Goal: Book appointment/travel/reservation

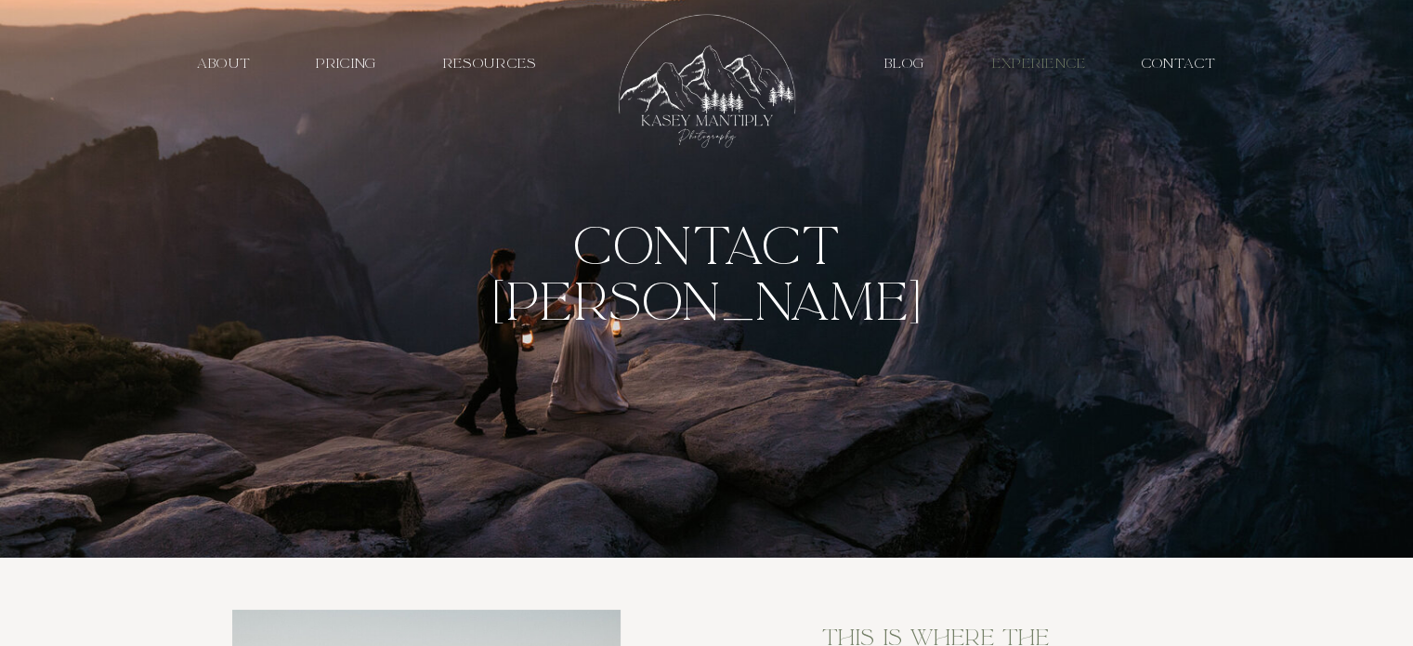
click at [1037, 55] on h3 "EXPERIENCE" at bounding box center [1039, 64] width 104 height 18
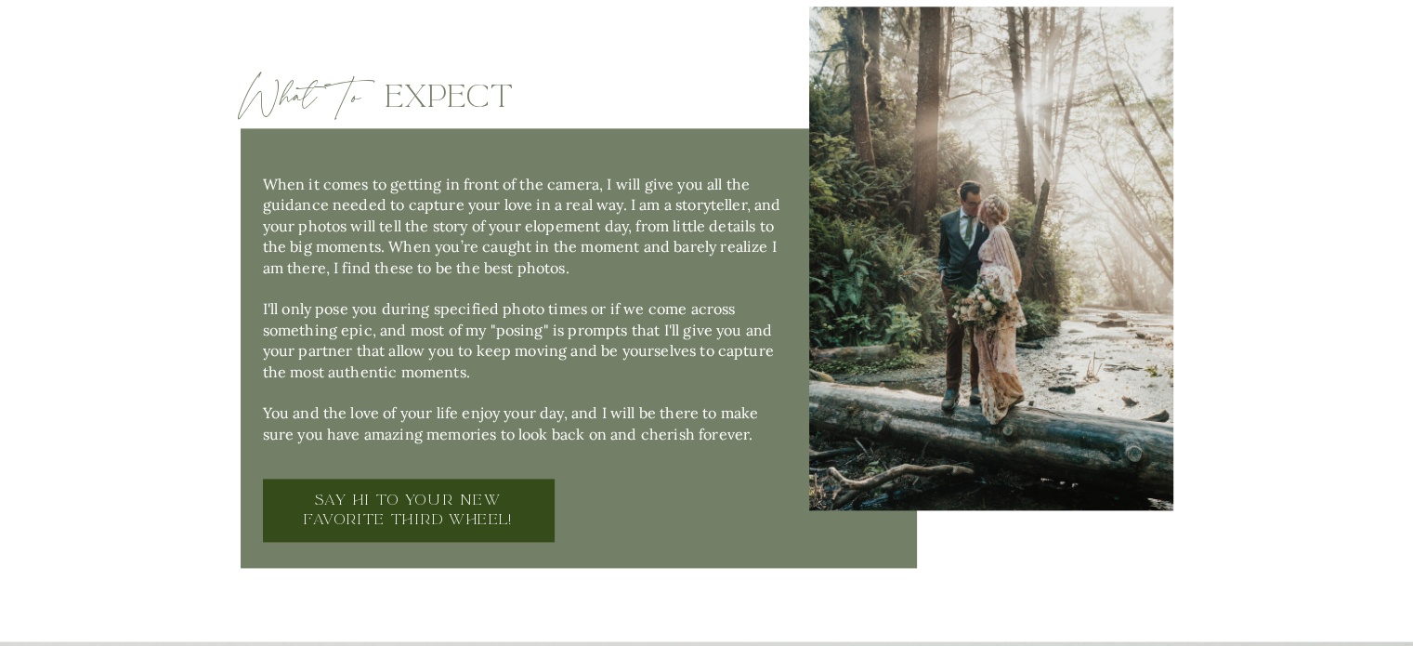
scroll to position [2333, 0]
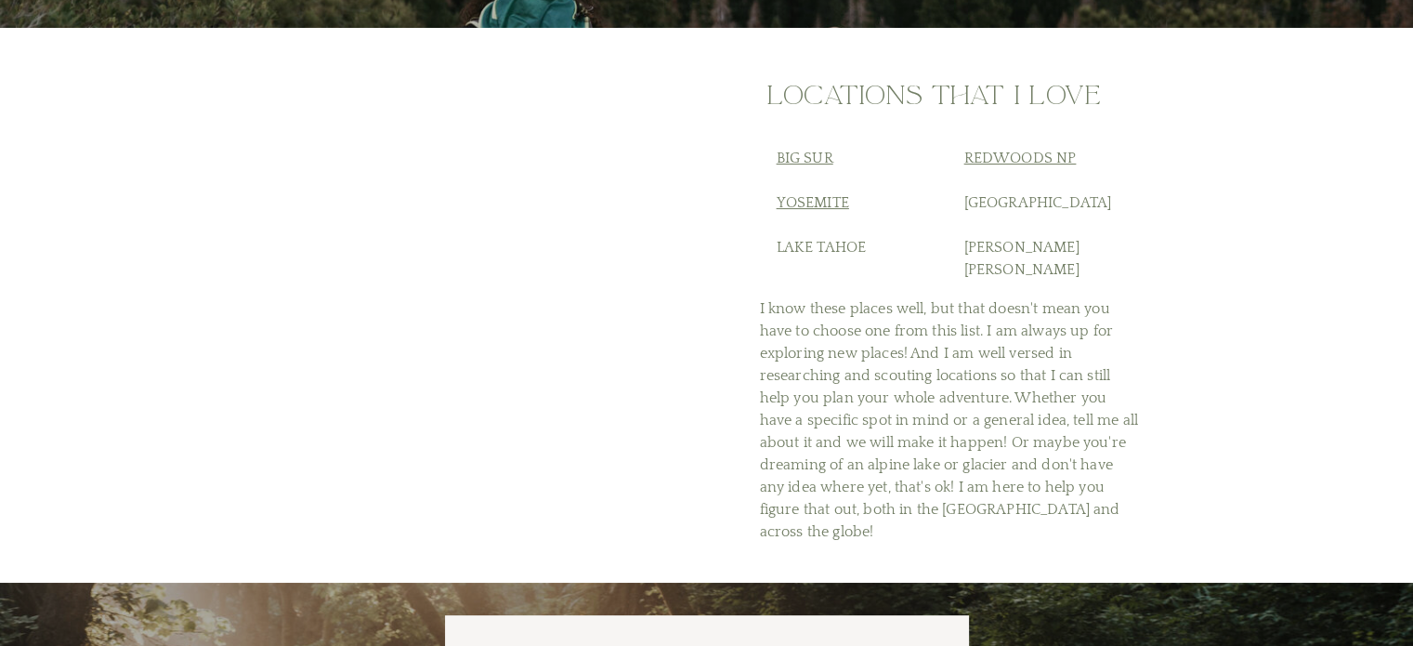
scroll to position [7256, 0]
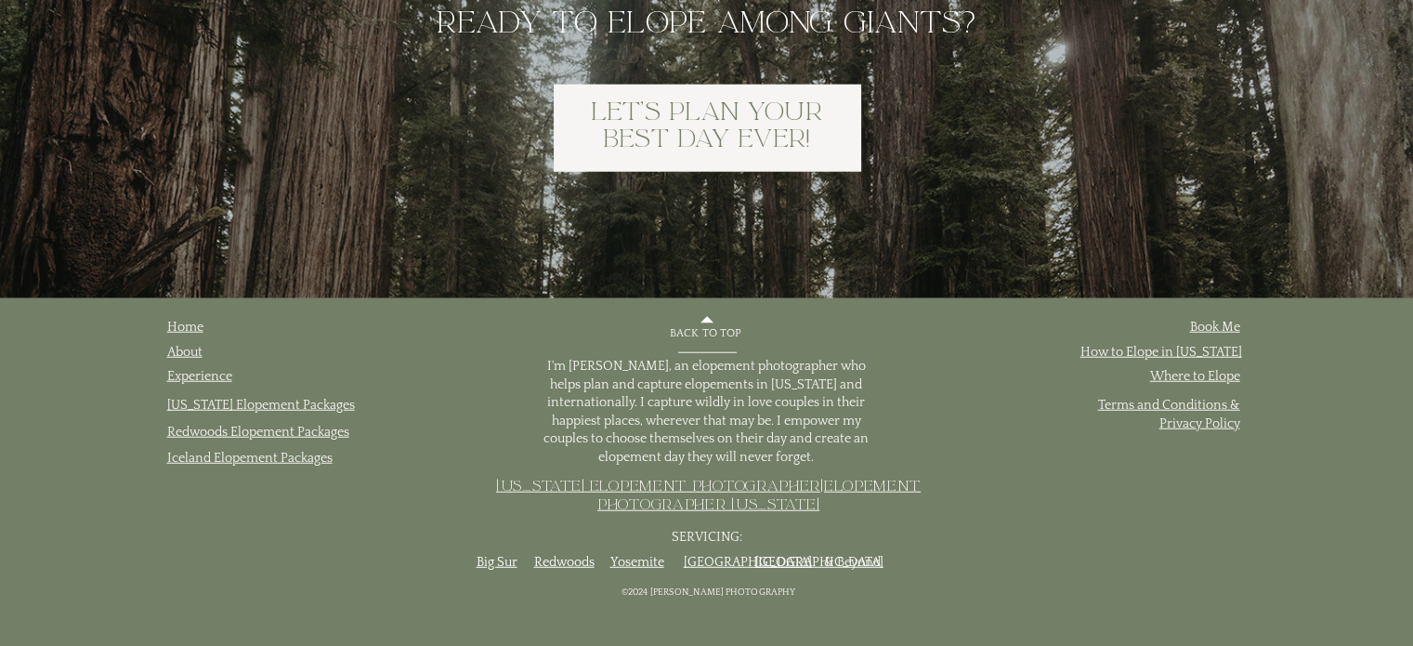
scroll to position [11859, 0]
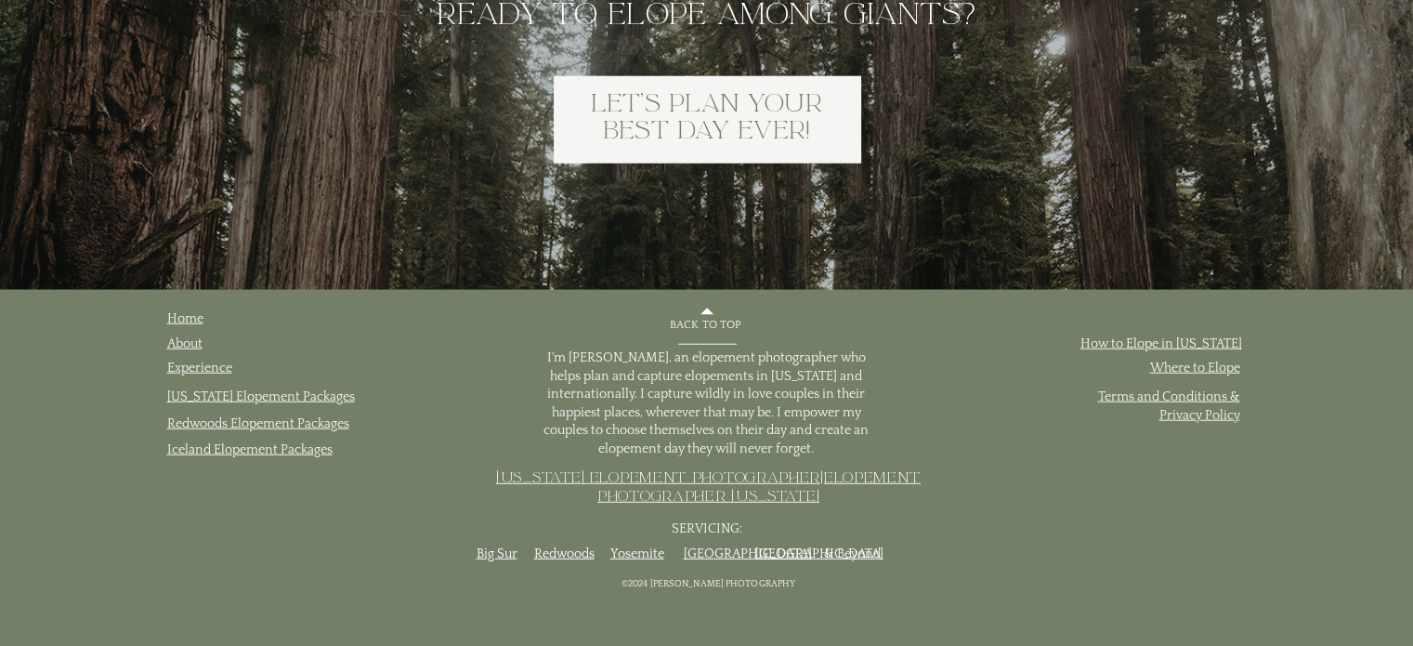
click at [1226, 320] on link "Book Me" at bounding box center [1215, 318] width 50 height 15
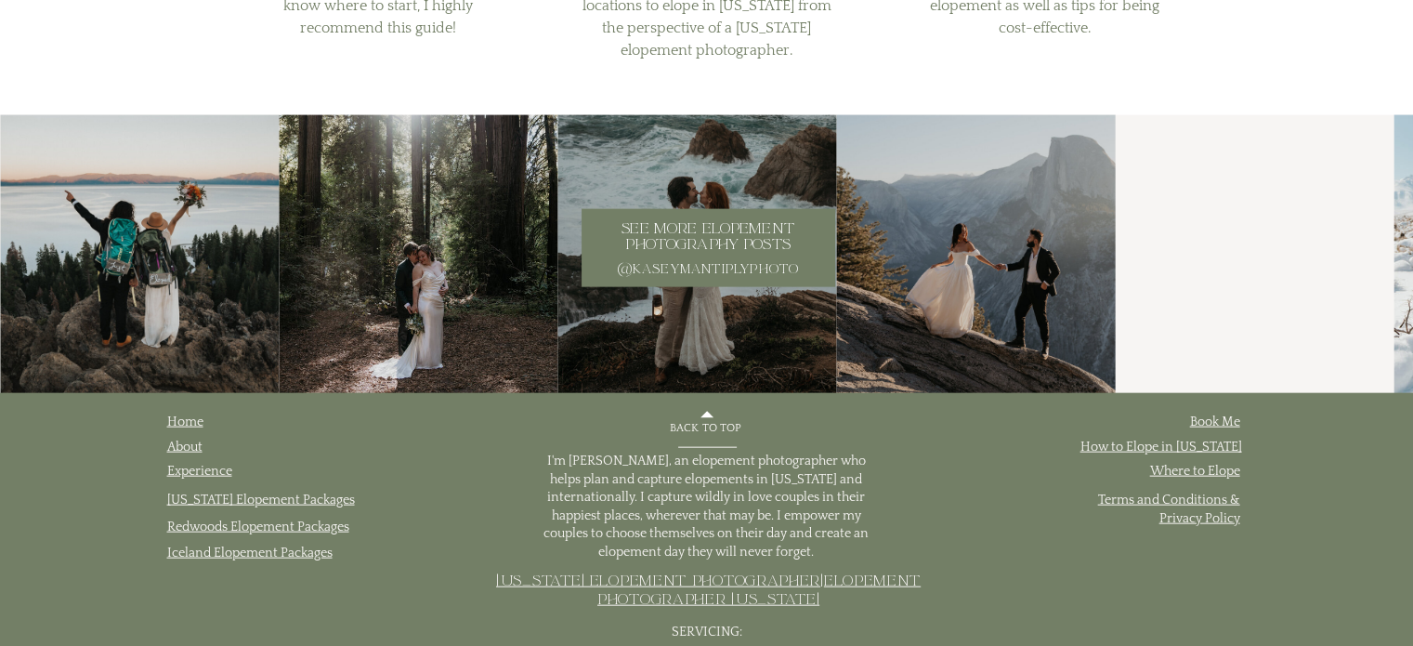
scroll to position [4094, 0]
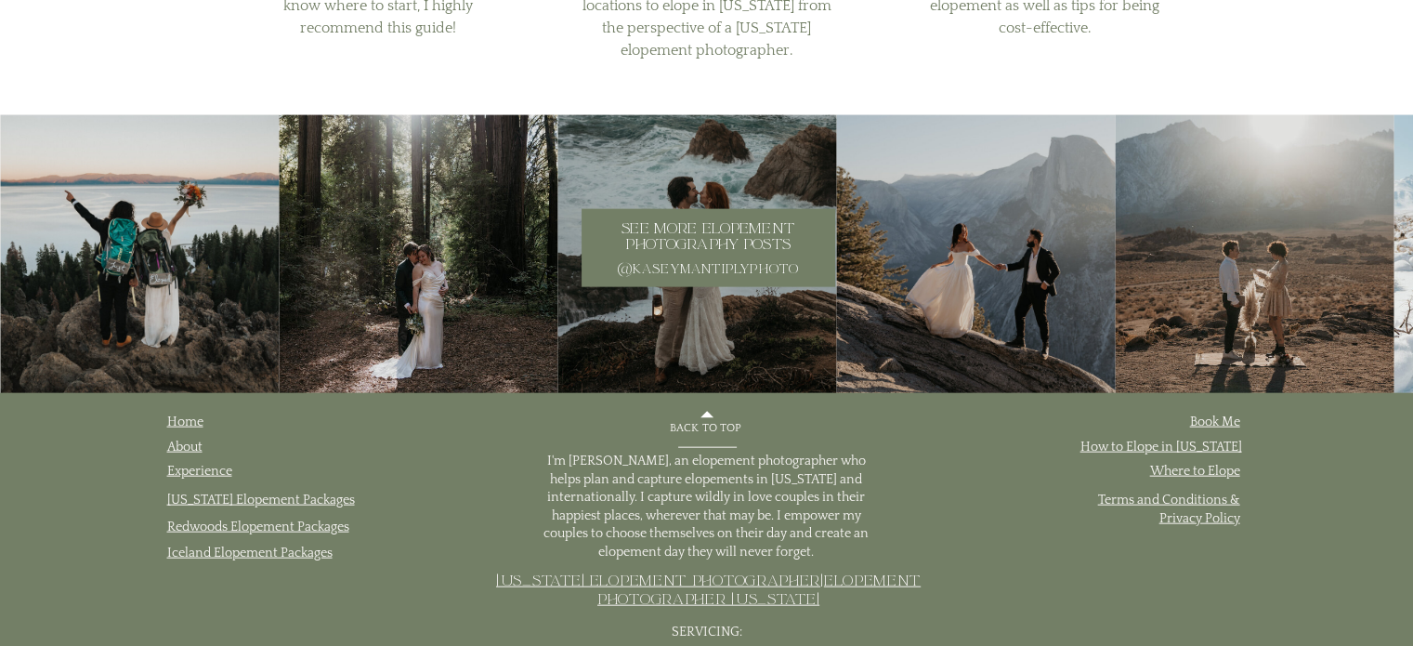
click at [696, 263] on p "@kaseymantiplyphoto" at bounding box center [708, 269] width 199 height 16
